Goal: Navigation & Orientation: Go to known website

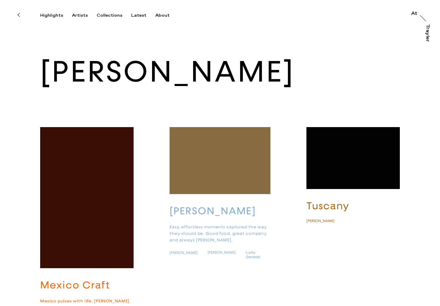
click at [182, 251] on span "[PERSON_NAME]" at bounding box center [184, 253] width 28 height 4
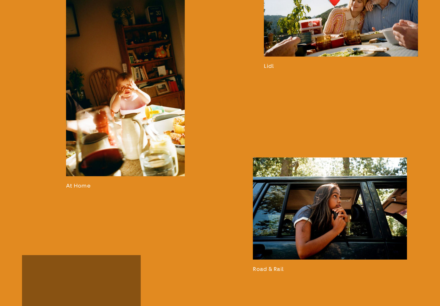
scroll to position [663, 0]
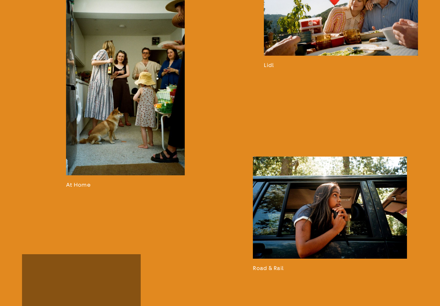
click at [120, 82] on link at bounding box center [125, 92] width 119 height 192
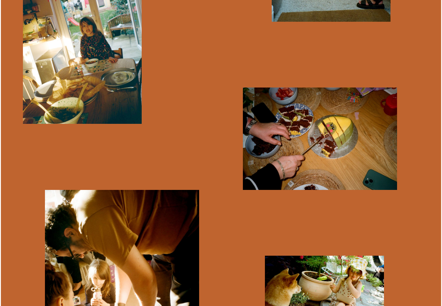
scroll to position [1413, 0]
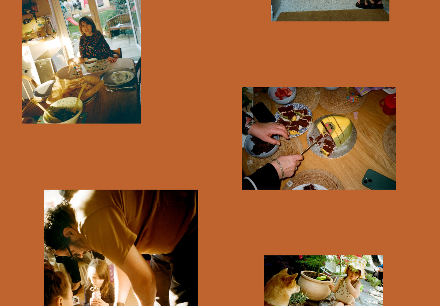
click at [339, 144] on img "button" at bounding box center [319, 138] width 154 height 102
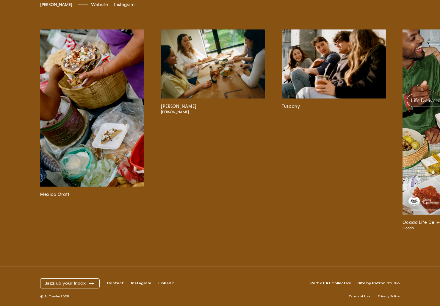
scroll to position [1299, 0]
click at [113, 7] on span "[DOMAIN_NAME]" at bounding box center [108, 4] width 35 height 5
